Goal: Task Accomplishment & Management: Complete application form

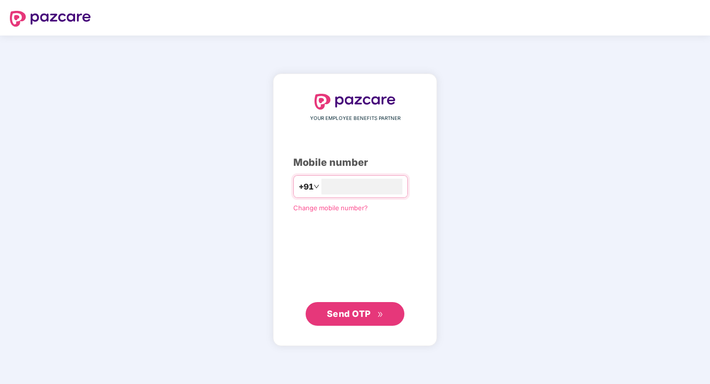
click at [349, 317] on span "Send OTP" at bounding box center [349, 313] width 44 height 10
click at [351, 311] on span "Send OTP" at bounding box center [349, 313] width 44 height 10
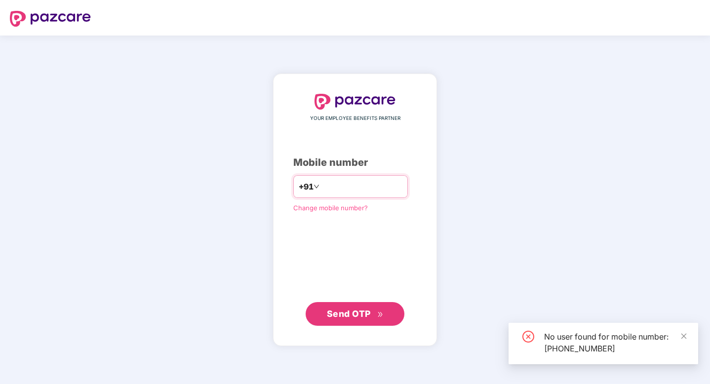
click at [344, 188] on input "**********" at bounding box center [361, 187] width 81 height 16
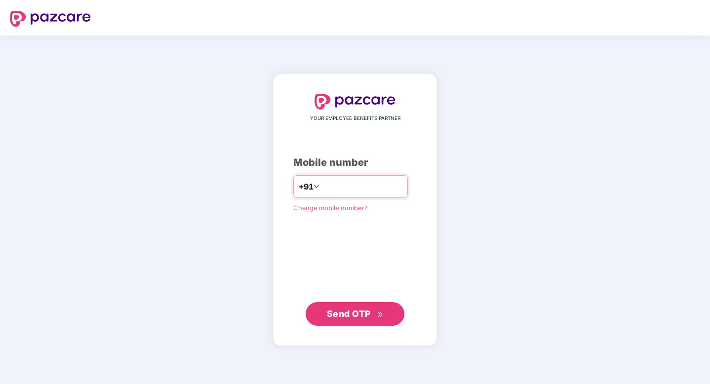
click at [349, 183] on input "**********" at bounding box center [361, 187] width 81 height 16
click at [379, 188] on input "**********" at bounding box center [361, 187] width 81 height 16
type input "**********"
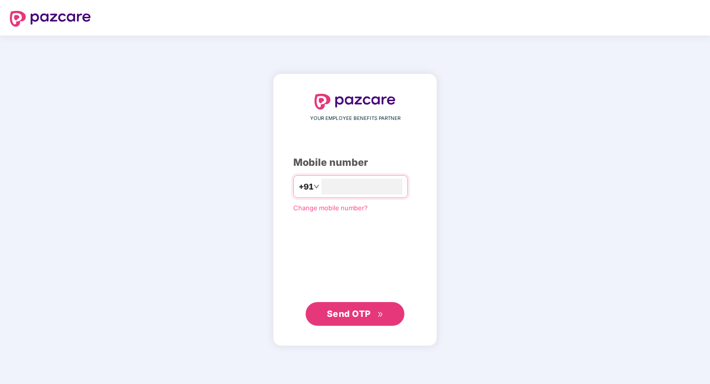
click at [373, 314] on span "Send OTP" at bounding box center [355, 314] width 57 height 14
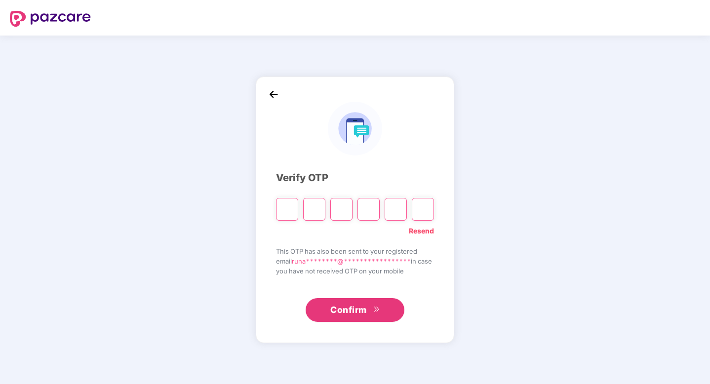
type input "*"
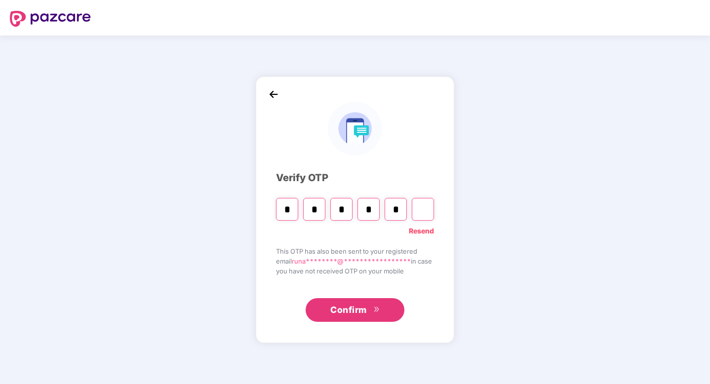
type input "*"
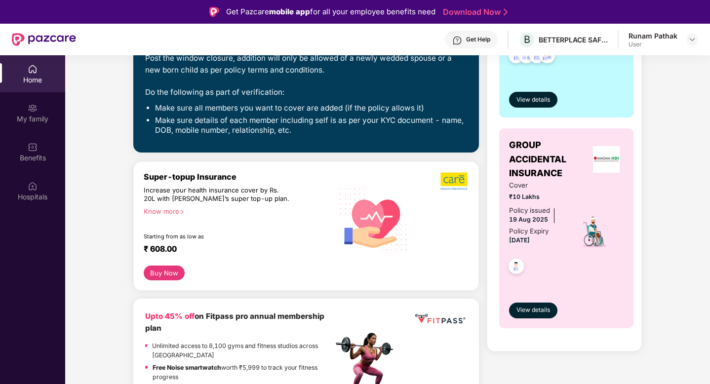
scroll to position [253, 0]
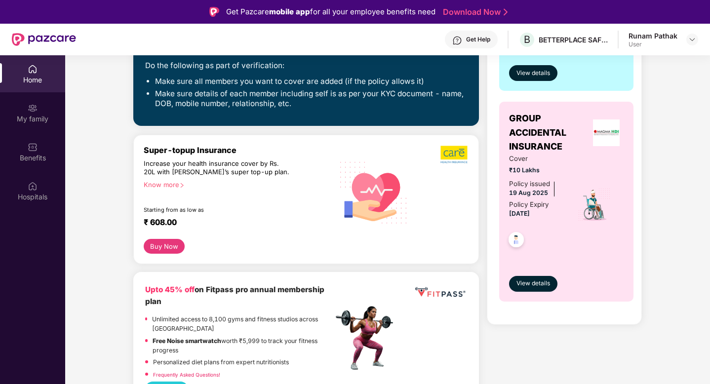
click at [174, 244] on button "Buy Now" at bounding box center [164, 246] width 41 height 15
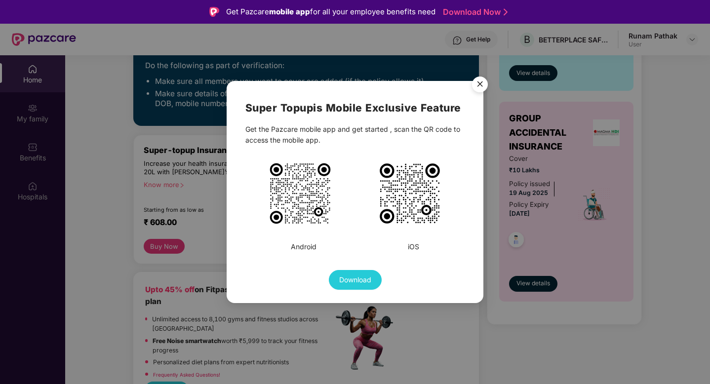
click at [479, 85] on img "Close" at bounding box center [480, 86] width 28 height 28
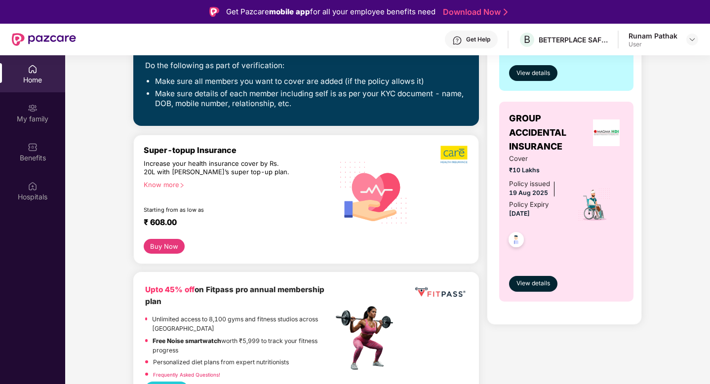
click at [170, 248] on button "Buy Now" at bounding box center [164, 246] width 41 height 15
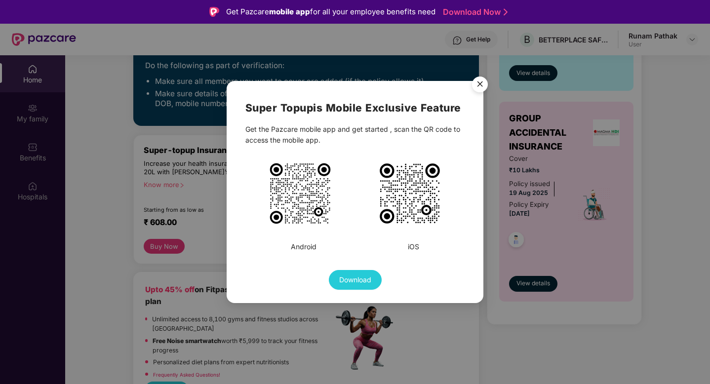
click at [479, 80] on img "Close" at bounding box center [480, 86] width 28 height 28
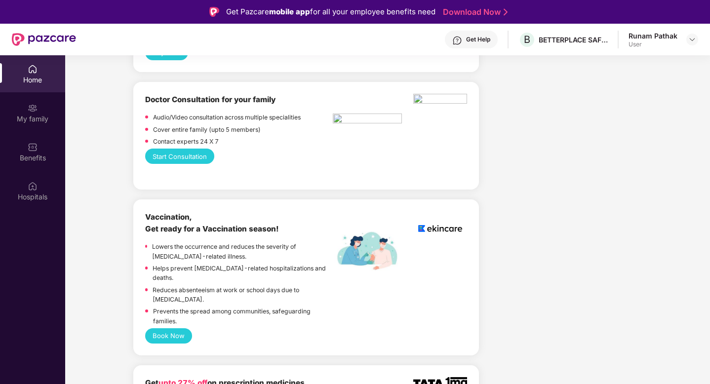
scroll to position [0, 0]
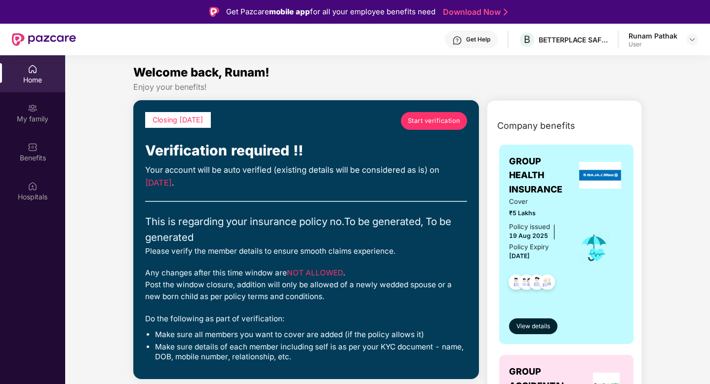
click at [440, 126] on link "Start verification" at bounding box center [434, 121] width 66 height 18
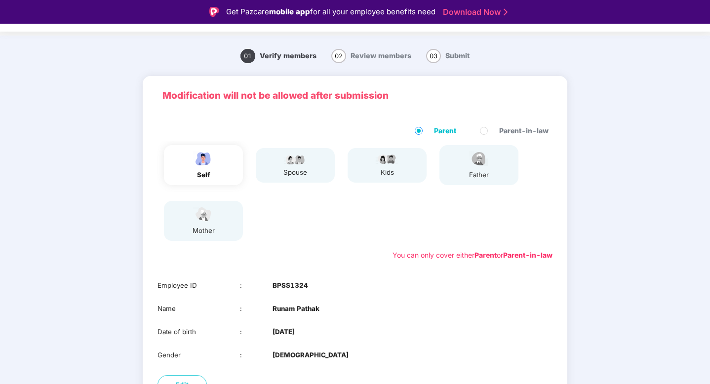
scroll to position [21, 0]
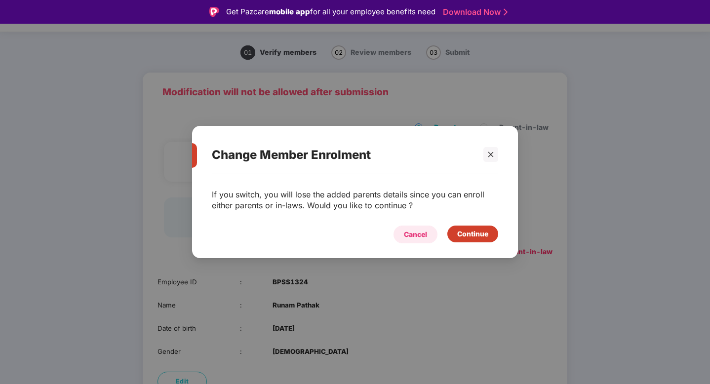
click at [414, 232] on div "Cancel" at bounding box center [415, 234] width 23 height 11
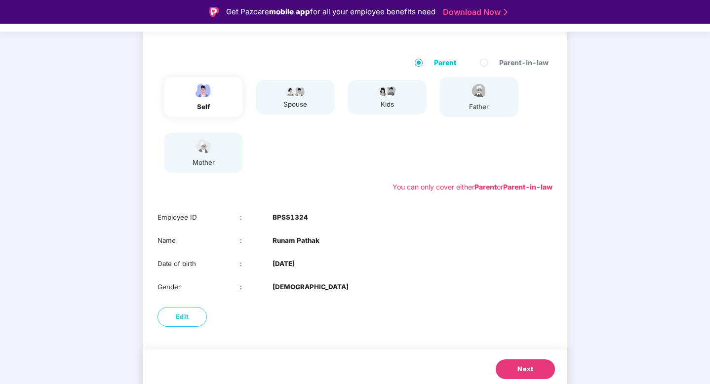
scroll to position [90, 0]
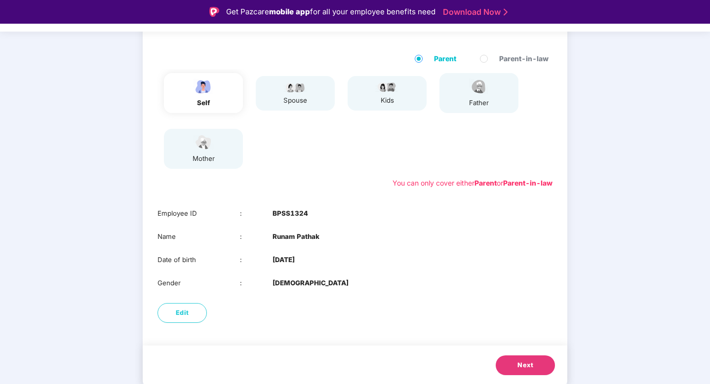
click at [227, 161] on div "mother" at bounding box center [203, 149] width 79 height 40
click at [283, 113] on div "spouse" at bounding box center [291, 93] width 92 height 42
click at [513, 366] on button "Next" at bounding box center [524, 365] width 59 height 20
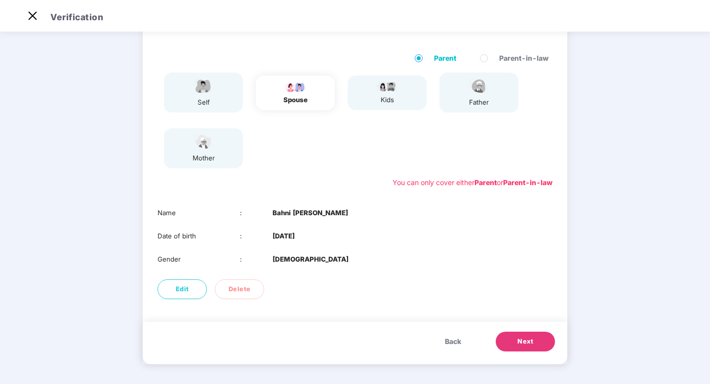
click at [530, 340] on span "Next" at bounding box center [525, 342] width 16 height 10
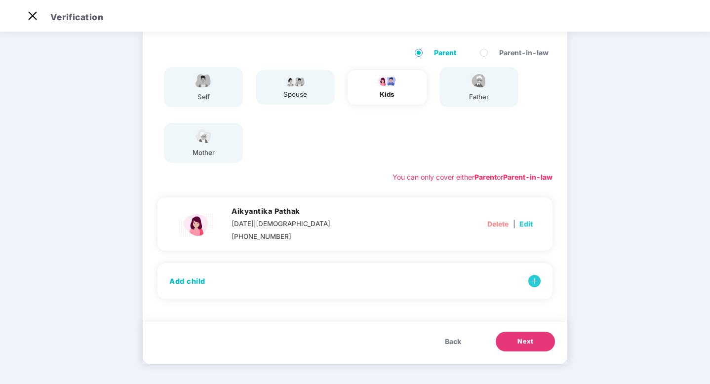
click at [530, 340] on span "Next" at bounding box center [525, 342] width 16 height 10
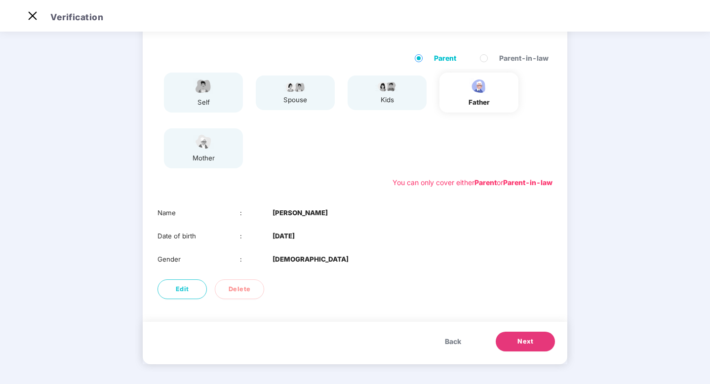
scroll to position [67, 0]
click at [530, 340] on span "Next" at bounding box center [525, 342] width 16 height 10
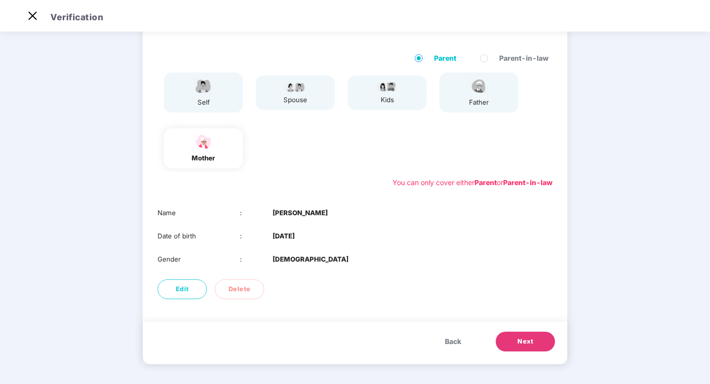
click at [530, 340] on span "Next" at bounding box center [525, 342] width 16 height 10
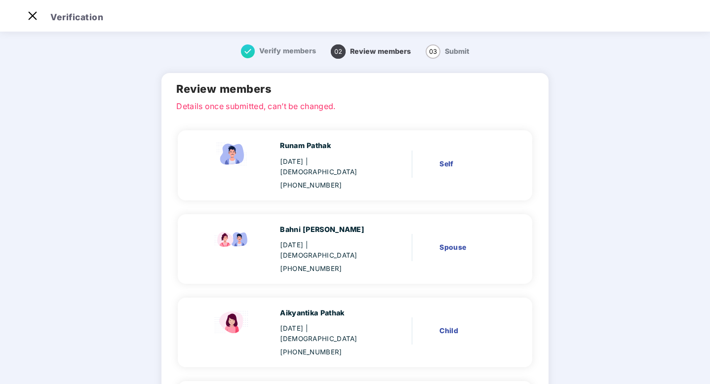
scroll to position [182, 0]
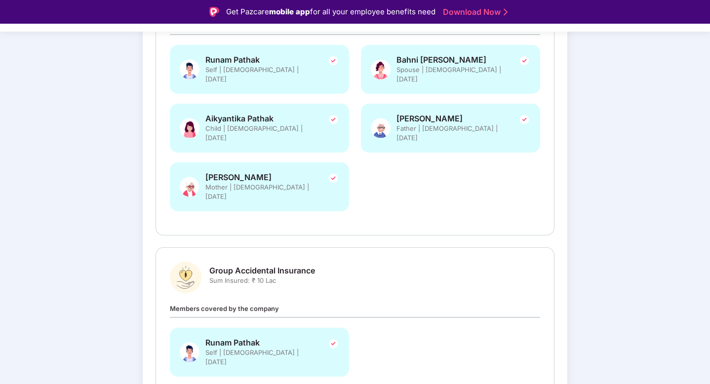
scroll to position [240, 0]
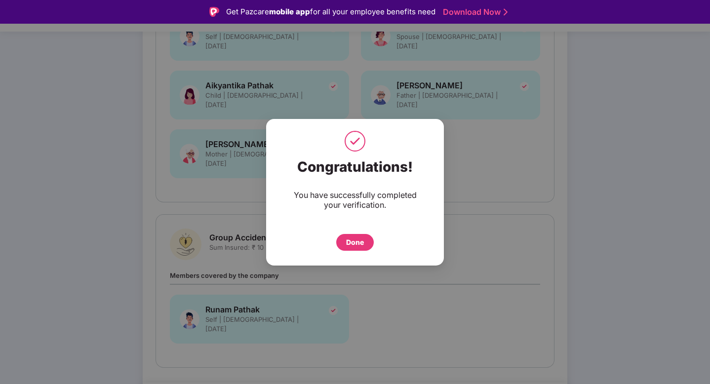
click at [362, 246] on div "Done" at bounding box center [355, 242] width 18 height 11
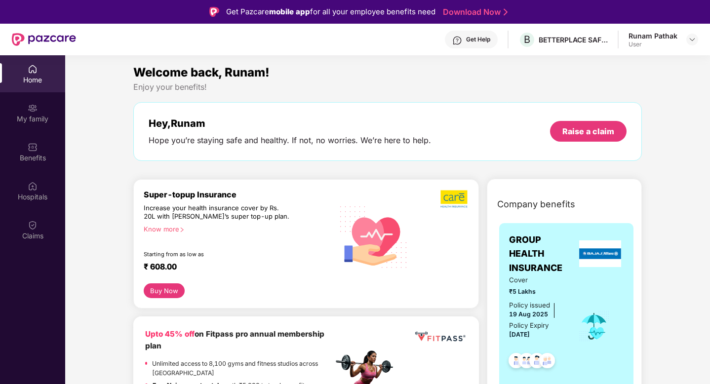
click at [174, 285] on button "Buy Now" at bounding box center [164, 290] width 41 height 15
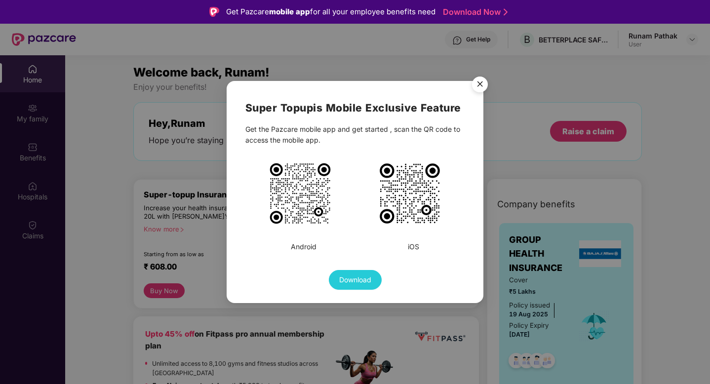
click at [477, 87] on img "Close" at bounding box center [480, 86] width 28 height 28
